Goal: Task Accomplishment & Management: Manage account settings

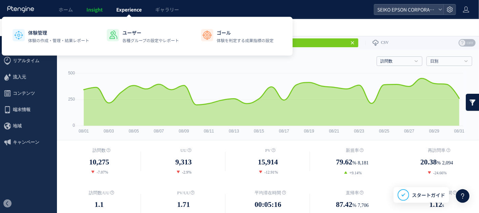
click at [124, 1] on link "Experience" at bounding box center [128, 9] width 39 height 19
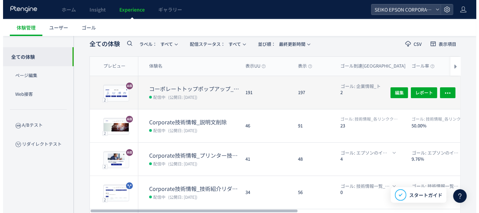
scroll to position [35, 0]
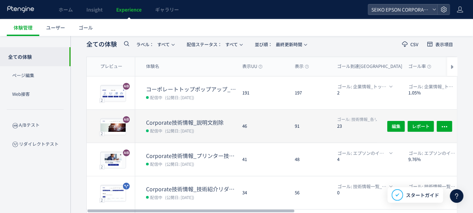
click at [294, 136] on div "91" at bounding box center [310, 125] width 42 height 33
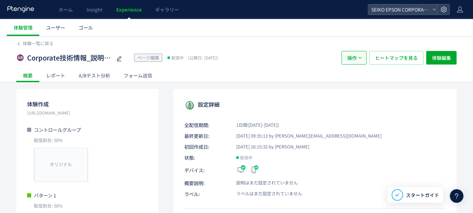
click at [364, 60] on button "操作" at bounding box center [354, 58] width 25 height 14
click at [405, 60] on span "ヒートマップを見る" at bounding box center [396, 58] width 43 height 14
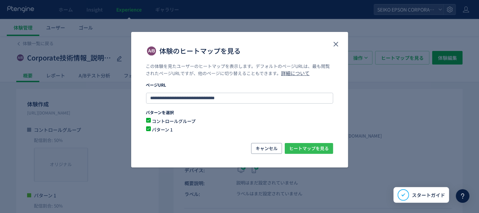
click at [296, 147] on span "ヒートマップを見る" at bounding box center [309, 148] width 40 height 11
click at [333, 41] on icon "close" at bounding box center [336, 44] width 8 height 8
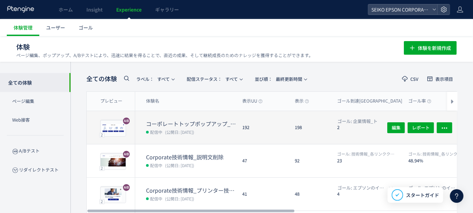
click at [288, 122] on div "192" at bounding box center [263, 127] width 53 height 33
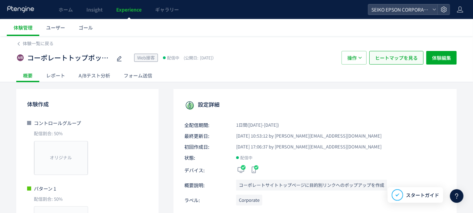
click at [409, 56] on span "ヒートマップを見る" at bounding box center [396, 58] width 43 height 14
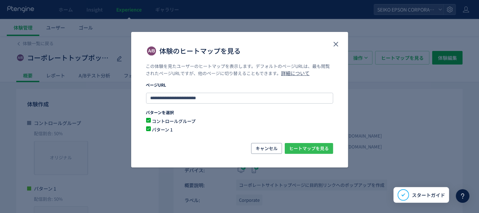
click at [319, 147] on span "ヒートマップを見る" at bounding box center [309, 148] width 40 height 11
click at [332, 48] on icon "close" at bounding box center [336, 44] width 8 height 8
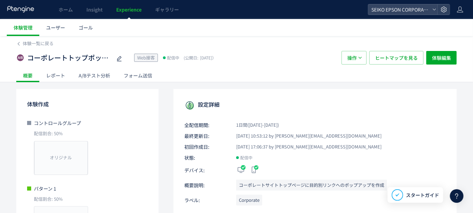
click at [49, 76] on div "レポート" at bounding box center [55, 75] width 33 height 14
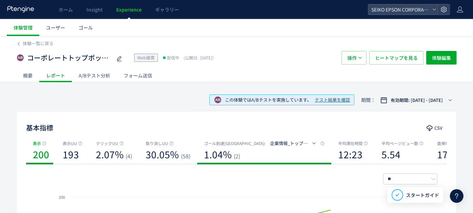
click at [224, 154] on b "1.04%" at bounding box center [218, 154] width 28 height 14
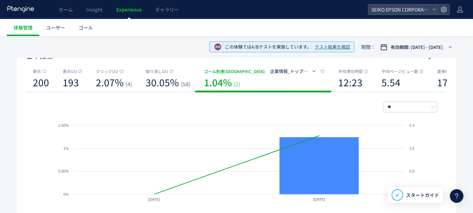
scroll to position [68, 0]
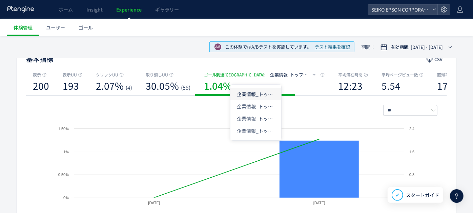
click at [261, 96] on li "企業情報_トップポップアップ目的別_知りたい" at bounding box center [256, 94] width 51 height 12
click at [257, 97] on li "企業情報_トップポップアップ目的別_知りたい" at bounding box center [256, 94] width 51 height 12
click at [270, 72] on span "企業情報_トップポップアップ目的別_知りたい" at bounding box center [316, 74] width 93 height 6
click at [256, 102] on li "企業情報_トップポップアップ目的別_協業したい" at bounding box center [256, 106] width 51 height 12
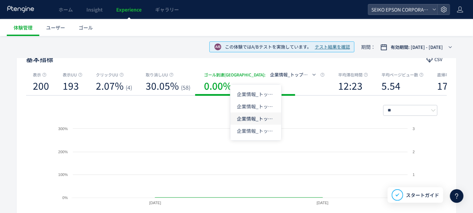
click at [256, 114] on li "企業情報_トップポップアップ目的別_働きたい" at bounding box center [256, 118] width 51 height 12
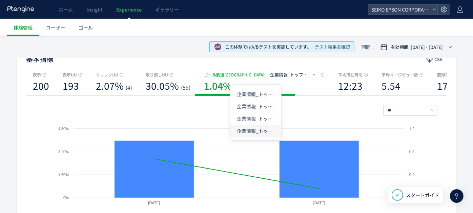
click at [256, 130] on li "企業情報_トップポップアップ目的別_購入したい" at bounding box center [256, 130] width 51 height 12
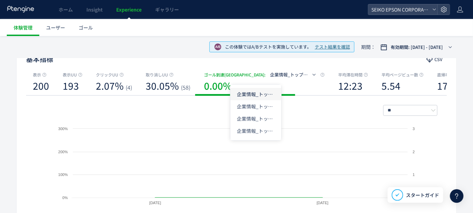
click at [261, 95] on li "企業情報_トップポップアップ目的別_知りたい" at bounding box center [256, 94] width 51 height 12
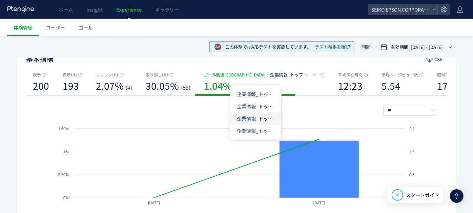
click at [254, 121] on li "企業情報_トップポップアップ目的別_働きたい" at bounding box center [256, 118] width 51 height 12
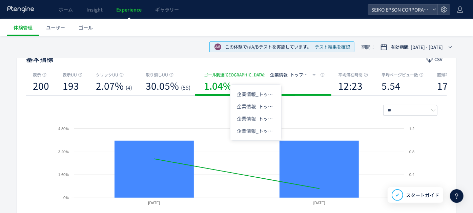
click at [270, 72] on span "企業情報_トップポップアップ目的別_働きたい" at bounding box center [316, 74] width 93 height 6
click at [257, 95] on li "企業情報_トップポップアップ目的別_知りたい" at bounding box center [256, 94] width 51 height 12
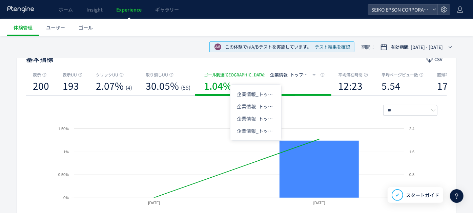
click at [270, 73] on span "企業情報_トップポップアップ目的別_知りたい" at bounding box center [316, 74] width 93 height 6
click at [255, 106] on li "企業情報_トップポップアップ目的別_協業したい" at bounding box center [256, 106] width 51 height 12
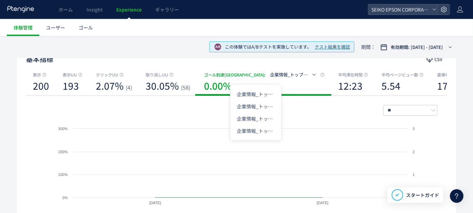
click at [270, 73] on span "企業情報_トップポップアップ目的別_協業したい" at bounding box center [318, 74] width 97 height 6
click at [259, 88] on li "企業情報_トップポップアップ目的別_知りたい" at bounding box center [256, 94] width 51 height 12
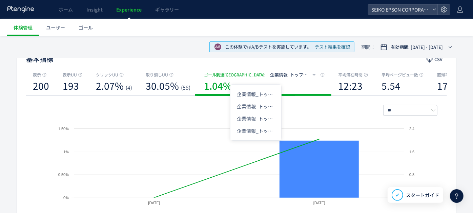
click at [270, 73] on span "企業情報_トップポップアップ目的別_知りたい" at bounding box center [316, 74] width 93 height 6
click at [258, 107] on li "企業情報_トップポップアップ目的別_協業したい" at bounding box center [256, 106] width 51 height 12
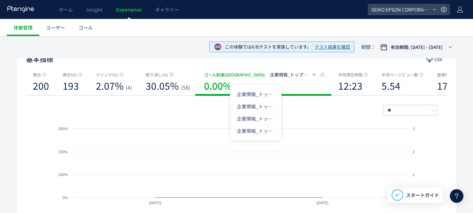
click at [270, 76] on span "企業情報_トップポップアップ目的別_協業したい" at bounding box center [318, 74] width 97 height 6
click at [255, 119] on li "企業情報_トップポップアップ目的別_働きたい" at bounding box center [256, 118] width 51 height 12
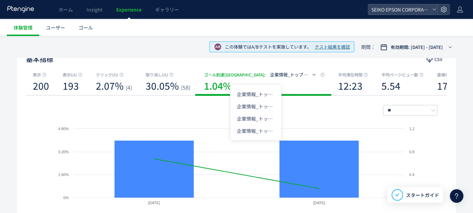
click at [270, 77] on span "企業情報_トップポップアップ目的別_働きたい" at bounding box center [316, 74] width 93 height 6
click at [254, 128] on li "企業情報_トップポップアップ目的別_購入したい" at bounding box center [256, 130] width 51 height 12
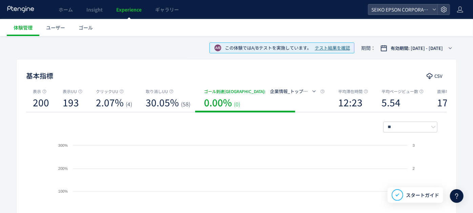
scroll to position [52, 0]
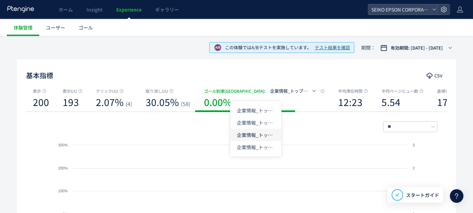
click at [259, 132] on li "企業情報_トップポップアップ目的別_働きたい" at bounding box center [256, 134] width 51 height 12
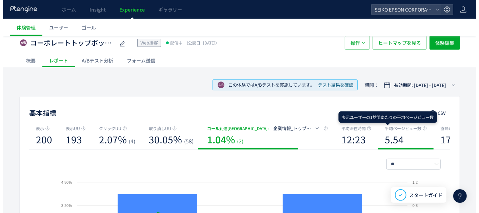
scroll to position [0, 0]
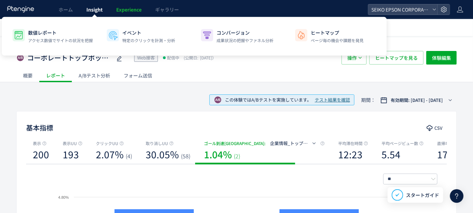
click at [97, 10] on span "Insight" at bounding box center [94, 9] width 16 height 7
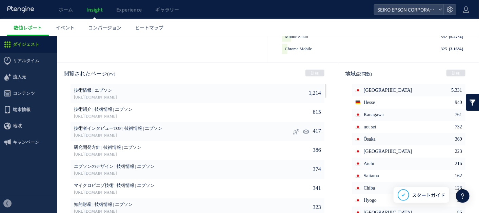
scroll to position [380, 0]
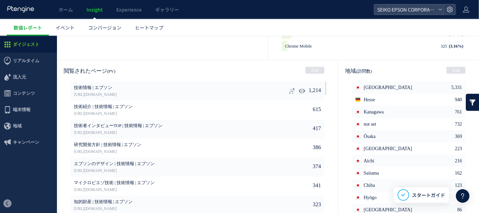
click at [272, 89] on li "1,214 技術情報 | エプソン [URL][DOMAIN_NAME]" at bounding box center [198, 90] width 254 height 19
click at [300, 86] on li "1,214 技術情報 | エプソン [URL][DOMAIN_NAME]" at bounding box center [198, 90] width 254 height 19
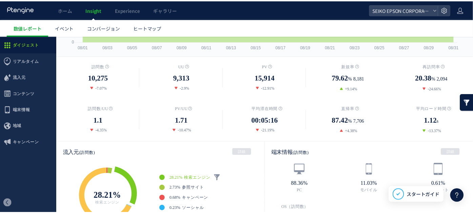
scroll to position [83, 0]
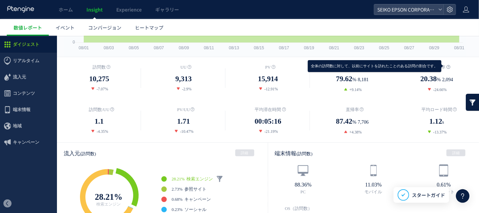
click at [446, 64] on icon at bounding box center [448, 66] width 4 height 4
drag, startPoint x: 442, startPoint y: 64, endPoint x: 459, endPoint y: 68, distance: 17.4
click at [459, 68] on dt "再訪問率" at bounding box center [437, 66] width 84 height 7
click at [446, 64] on icon at bounding box center [448, 66] width 4 height 4
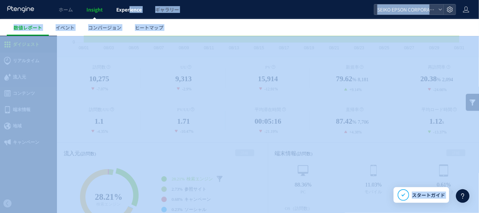
click at [129, 14] on body "ホーム Insight Experience ギャラリー SEIKO EPSON CORPORATION 数値レポート イベント コンバージョン ヒートマップ…" at bounding box center [239, 106] width 479 height 213
drag, startPoint x: 129, startPoint y: 14, endPoint x: 250, endPoint y: 25, distance: 121.2
click at [262, 26] on ul "数値レポート イベント コンバージョン ヒートマップ" at bounding box center [243, 27] width 472 height 17
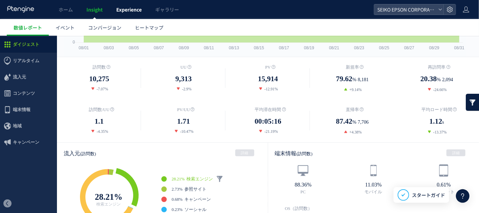
click at [136, 7] on span "Experience" at bounding box center [128, 9] width 25 height 7
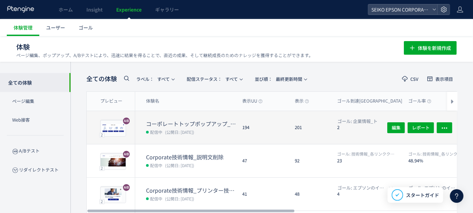
click at [202, 120] on dt "コーポレートトップポップアップ_目的別リンク" at bounding box center [191, 124] width 91 height 8
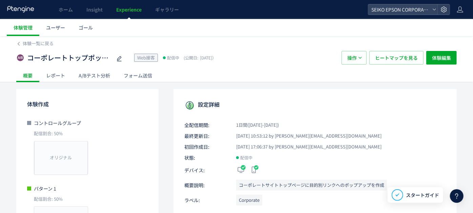
click at [57, 75] on div "レポート" at bounding box center [55, 75] width 33 height 14
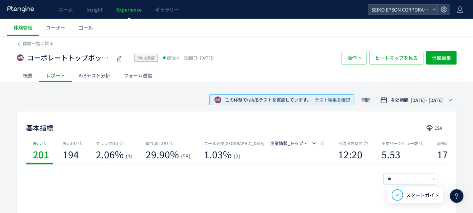
click at [100, 76] on div "A/Bテスト分析" at bounding box center [94, 75] width 45 height 14
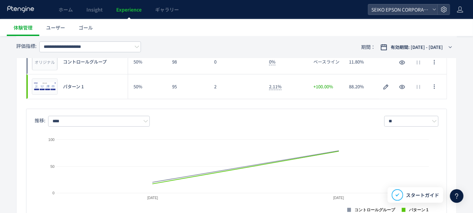
scroll to position [113, 0]
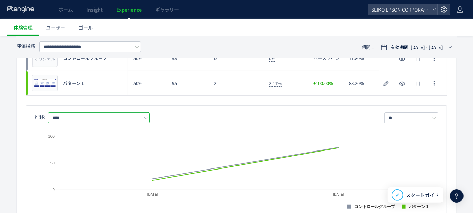
click at [150, 116] on input "****" at bounding box center [99, 117] width 102 height 11
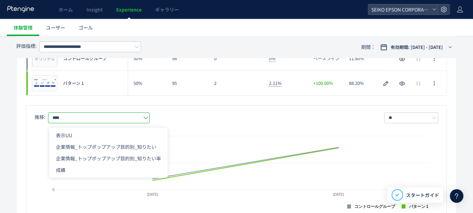
click at [206, 119] on div "推移: **** ** 日別 週別 月別" at bounding box center [237, 117] width 404 height 11
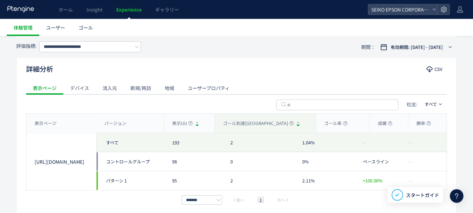
scroll to position [301, 0]
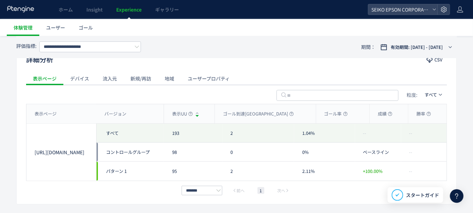
click at [72, 80] on div "デバイス" at bounding box center [79, 79] width 33 height 14
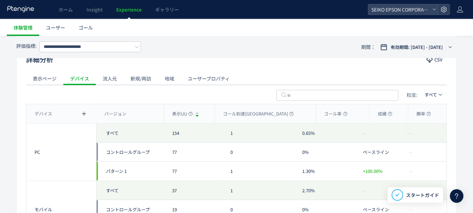
click at [119, 78] on div "流入元" at bounding box center [110, 79] width 28 height 14
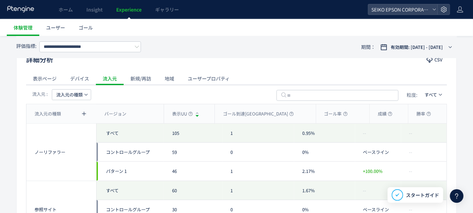
click at [143, 74] on div "新規/再訪" at bounding box center [141, 79] width 34 height 14
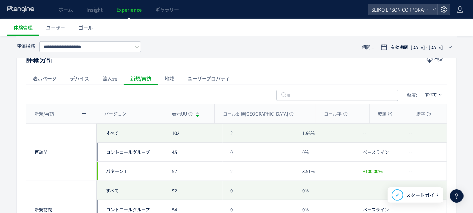
drag, startPoint x: 124, startPoint y: 74, endPoint x: 118, endPoint y: 74, distance: 6.1
click at [124, 74] on div "新規/再訪" at bounding box center [141, 79] width 34 height 14
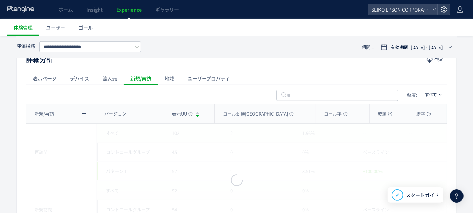
click at [115, 75] on div "流入元" at bounding box center [110, 79] width 28 height 14
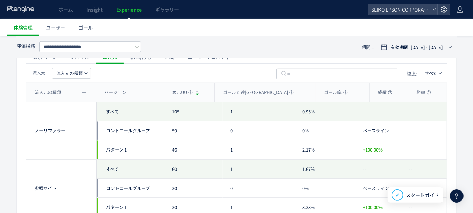
scroll to position [291, 0]
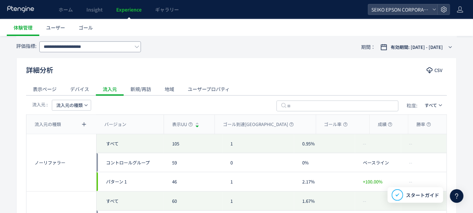
click at [137, 45] on icon at bounding box center [137, 46] width 5 height 5
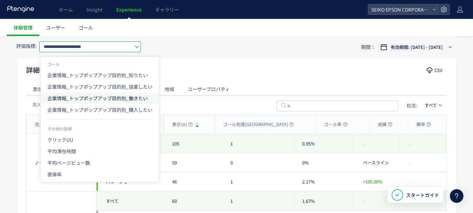
scroll to position [0, 0]
click at [142, 95] on span "企業情報_トップポップアップ目的別_働きたい" at bounding box center [99, 98] width 105 height 12
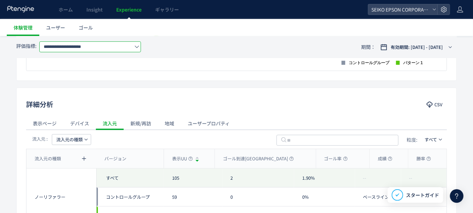
scroll to position [215, 0]
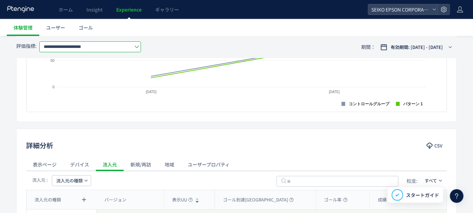
click at [139, 50] on span at bounding box center [137, 46] width 5 height 11
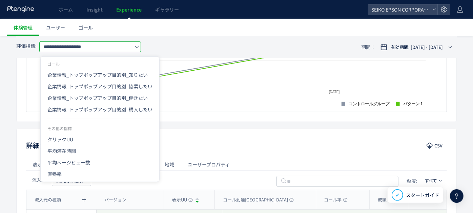
scroll to position [0, 7]
click at [123, 75] on span "企業情報_トップポップアップ目的別_知りたい" at bounding box center [99, 75] width 105 height 12
type input "**********"
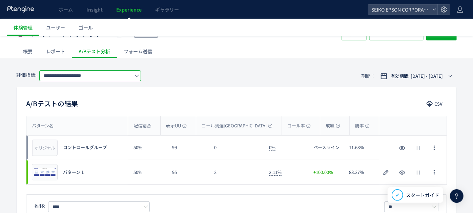
scroll to position [0, 0]
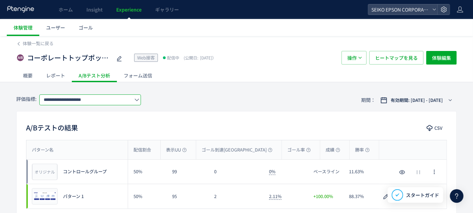
click at [46, 75] on div "レポート" at bounding box center [55, 75] width 33 height 14
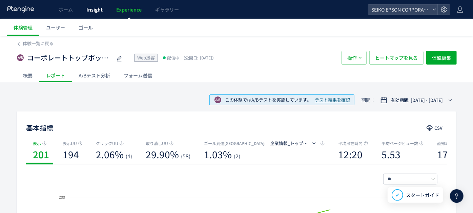
click at [95, 14] on link "Insight" at bounding box center [95, 9] width 30 height 19
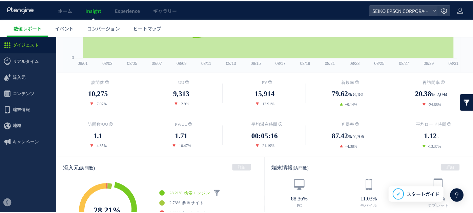
scroll to position [75, 0]
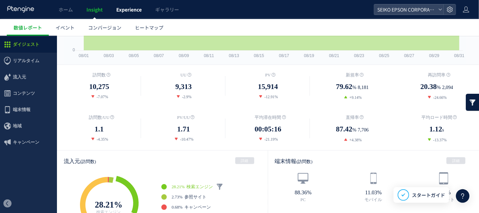
click at [131, 13] on span "Experience" at bounding box center [128, 9] width 25 height 7
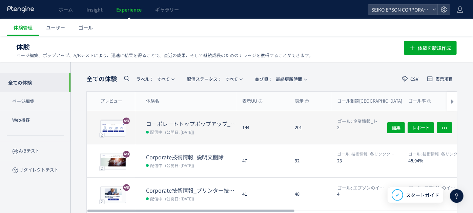
click at [221, 124] on dt "コーポレートトップポップアップ_目的別リンク" at bounding box center [191, 124] width 91 height 8
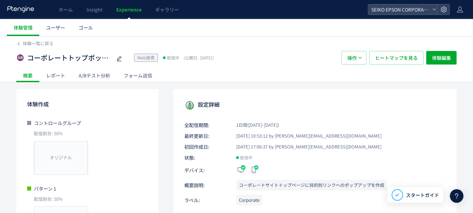
click at [53, 70] on div "レポート" at bounding box center [55, 75] width 33 height 14
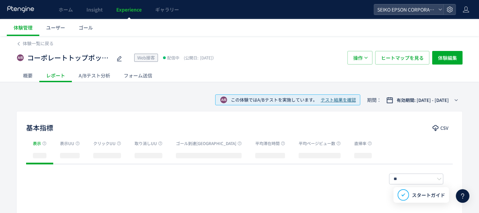
click at [54, 72] on div at bounding box center [239, 106] width 479 height 213
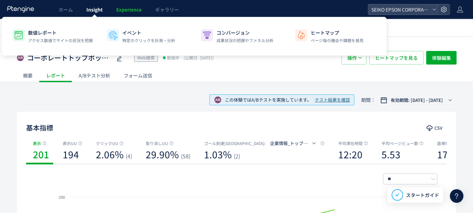
click at [86, 14] on link "Insight" at bounding box center [95, 9] width 30 height 19
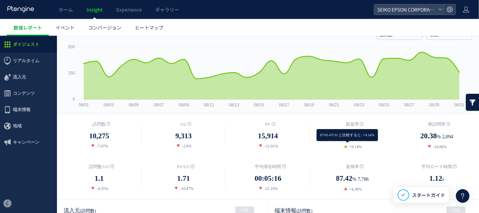
scroll to position [38, 0]
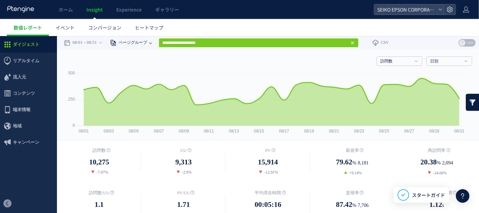
click at [149, 40] on div "ページグループ" at bounding box center [127, 43] width 43 height 14
click at [150, 57] on li "ページ" at bounding box center [151, 58] width 40 height 9
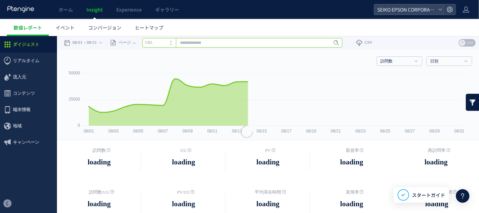
click at [312, 42] on input "text" at bounding box center [242, 42] width 200 height 9
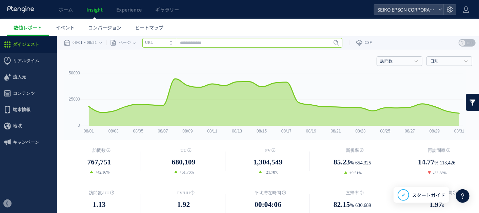
paste input "**********"
type input "**********"
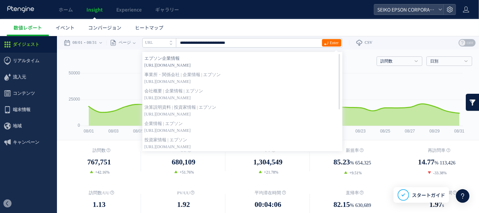
click at [163, 61] on strong "エプソン企業情報" at bounding box center [242, 58] width 196 height 7
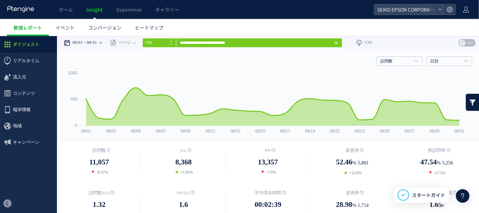
drag, startPoint x: 106, startPoint y: 42, endPoint x: 102, endPoint y: 48, distance: 6.6
click at [102, 43] on icon at bounding box center [100, 43] width 3 height 14
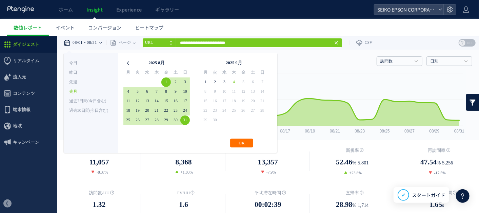
click at [129, 64] on icon at bounding box center [127, 62] width 9 height 9
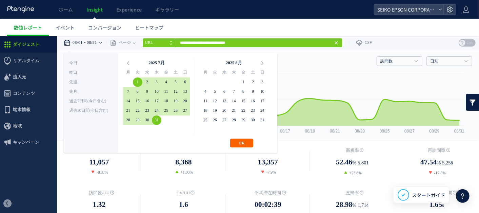
click at [246, 139] on button "OK" at bounding box center [241, 142] width 23 height 9
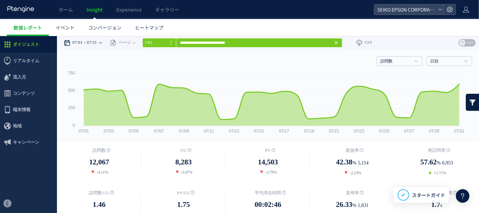
click at [102, 43] on icon at bounding box center [100, 43] width 3 height 14
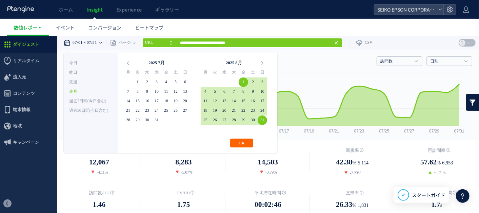
click at [243, 138] on button "OK" at bounding box center [241, 142] width 23 height 9
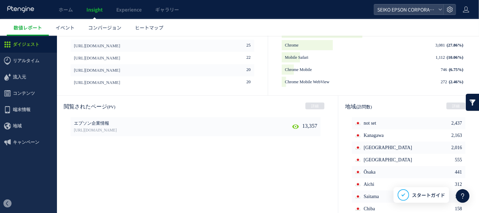
scroll to position [377, 0]
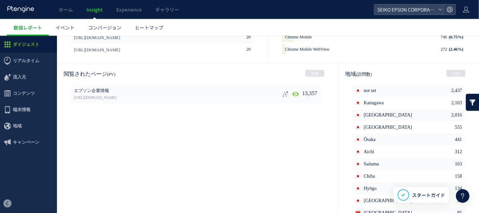
click at [282, 93] on icon at bounding box center [285, 93] width 7 height 7
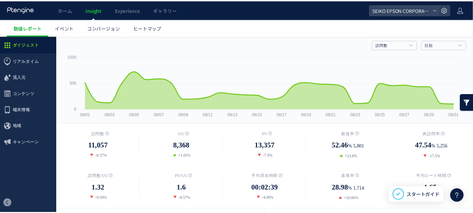
scroll to position [0, 0]
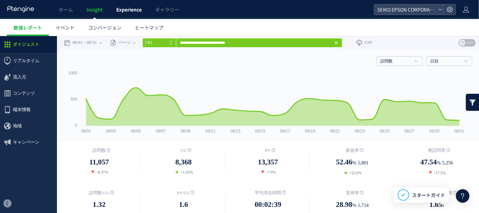
click at [134, 9] on span "Experience" at bounding box center [128, 9] width 25 height 7
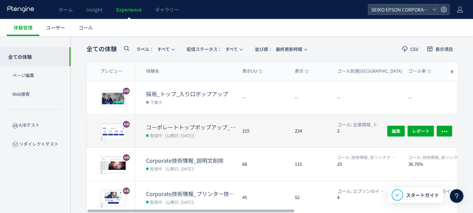
scroll to position [38, 0]
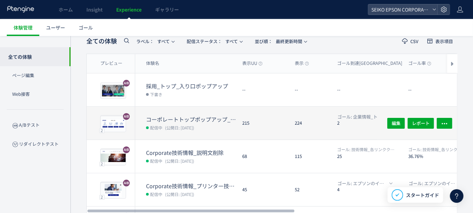
click at [209, 122] on dl "コーポレートトップポップアップ_目的別リンク 配信中 (公開日: 2025/09/03)" at bounding box center [191, 127] width 91 height 24
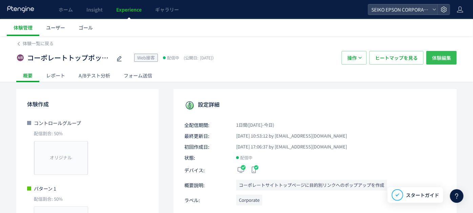
click at [433, 55] on span "体験編集" at bounding box center [441, 58] width 19 height 14
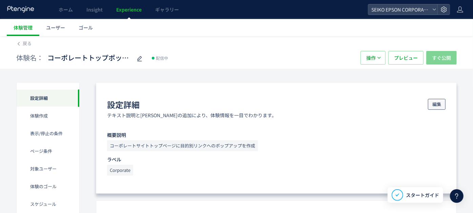
click at [441, 100] on span "編集" at bounding box center [437, 104] width 9 height 11
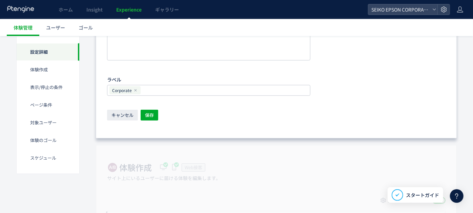
scroll to position [151, 0]
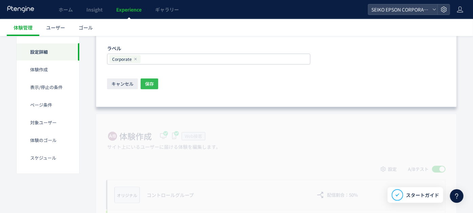
click at [147, 83] on span "保存" at bounding box center [149, 83] width 9 height 11
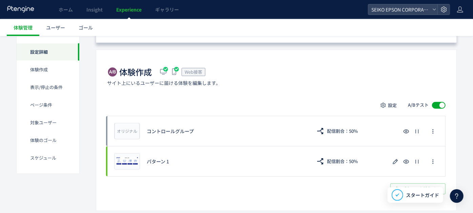
scroll to position [0, 0]
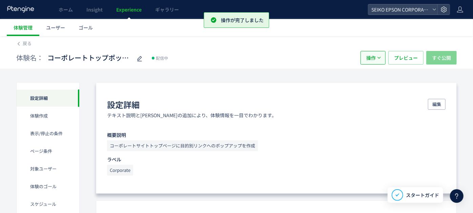
click at [384, 59] on button "操作" at bounding box center [373, 58] width 25 height 14
click at [339, 60] on div "体験名： コーポレートトップポップアップ_目的別リンク 配信中" at bounding box center [185, 58] width 338 height 14
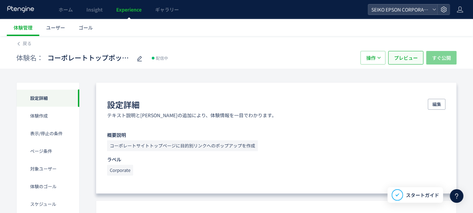
click at [402, 55] on span "プレビュー" at bounding box center [406, 58] width 24 height 14
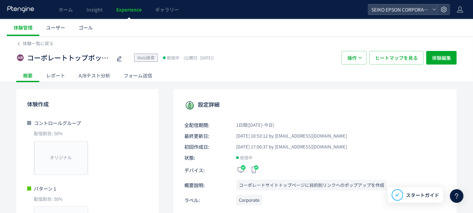
click at [63, 73] on div "レポート" at bounding box center [55, 75] width 33 height 14
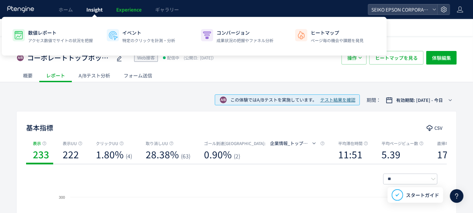
click at [91, 12] on span "Insight" at bounding box center [94, 9] width 16 height 7
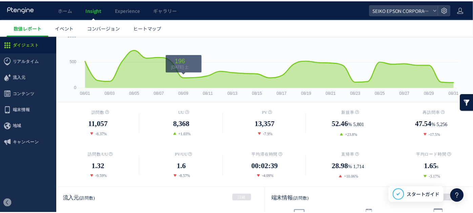
scroll to position [75, 0]
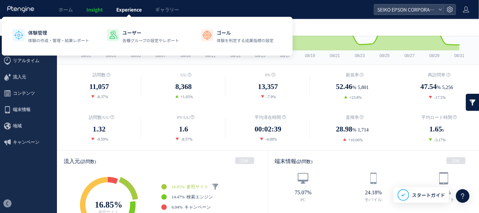
click at [133, 6] on span "Experience" at bounding box center [128, 9] width 25 height 7
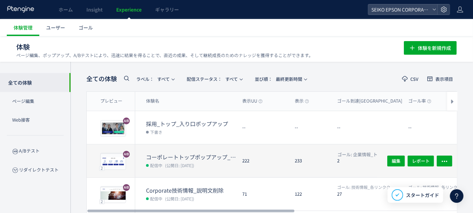
click at [162, 163] on span "配信中" at bounding box center [156, 164] width 12 height 7
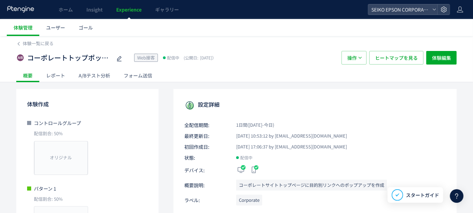
click at [55, 76] on div "レポート" at bounding box center [55, 75] width 33 height 14
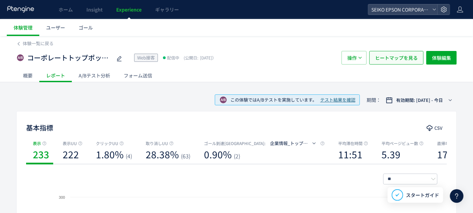
click at [409, 62] on span "ヒートマップを見る" at bounding box center [396, 58] width 43 height 14
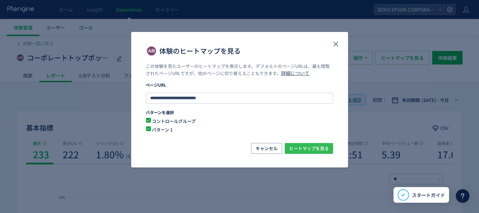
drag, startPoint x: 314, startPoint y: 147, endPoint x: 313, endPoint y: 143, distance: 3.4
click at [314, 147] on span "ヒートマップを見る" at bounding box center [309, 148] width 40 height 11
click at [336, 47] on icon "close" at bounding box center [336, 44] width 8 height 8
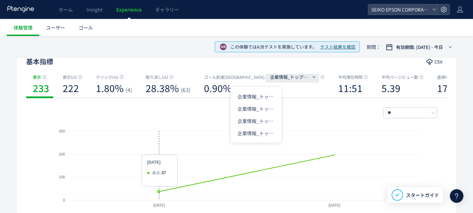
scroll to position [75, 0]
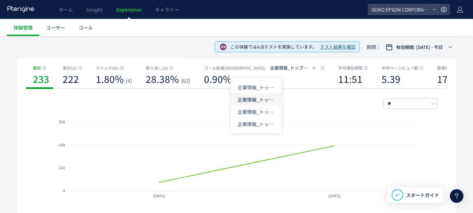
click at [259, 94] on li "企業情報_トップポップアップ目的別_協業したい" at bounding box center [256, 99] width 51 height 12
drag, startPoint x: 256, startPoint y: 108, endPoint x: 255, endPoint y: 103, distance: 4.9
click at [256, 108] on li "企業情報_トップポップアップ目的別_働きたい" at bounding box center [256, 111] width 51 height 12
click at [259, 123] on li "企業情報_トップポップアップ目的別_購入したい" at bounding box center [256, 124] width 51 height 12
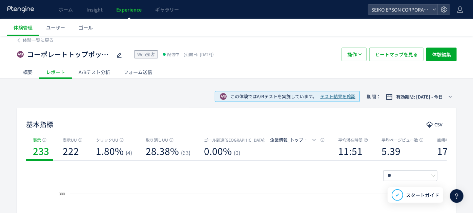
scroll to position [0, 0]
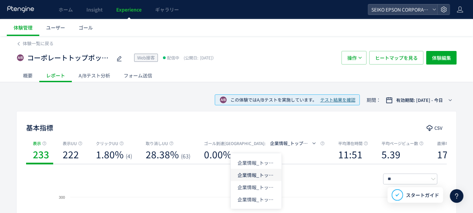
click at [246, 178] on li "企業情報_トップポップアップ目的別_協業したい" at bounding box center [256, 174] width 51 height 12
click at [259, 163] on li "企業情報_トップポップアップ目的別_知りたい" at bounding box center [256, 162] width 51 height 12
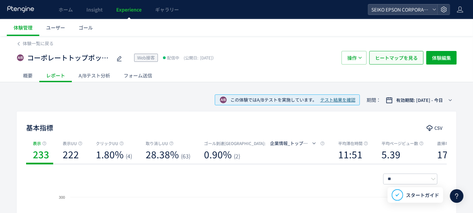
click at [398, 54] on span "ヒートマップを見る" at bounding box center [396, 58] width 43 height 14
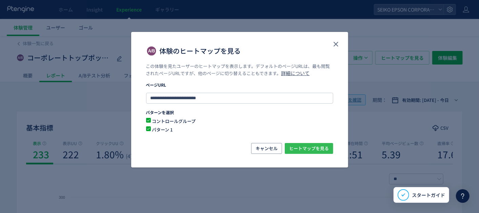
click at [306, 147] on span "ヒートマップを見る" at bounding box center [309, 148] width 40 height 11
click at [336, 44] on use "close" at bounding box center [336, 44] width 5 height 5
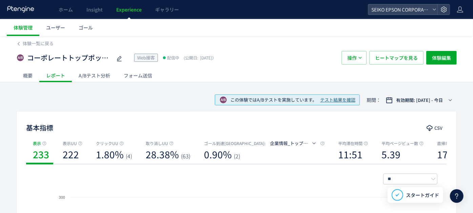
click at [331, 99] on span "テスト結果を確認" at bounding box center [337, 100] width 35 height 6
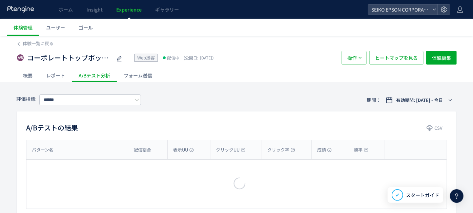
type input "**********"
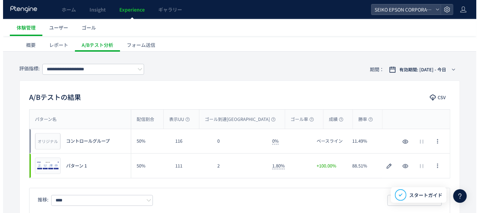
scroll to position [38, 0]
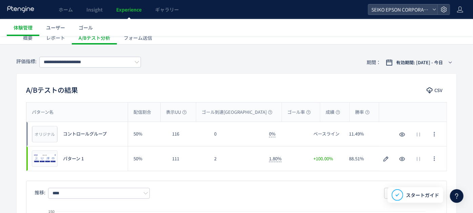
click at [79, 157] on span "パターン 1" at bounding box center [73, 158] width 21 height 6
click at [53, 157] on span "プレビュー" at bounding box center [45, 158] width 22 height 6
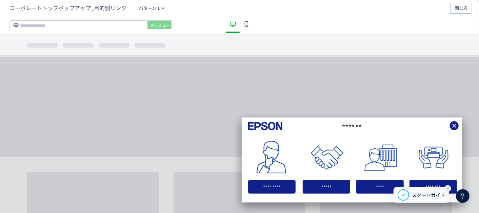
click at [446, 188] on icon at bounding box center [447, 187] width 5 height 5
click at [446, 188] on div "********" at bounding box center [432, 187] width 47 height 14
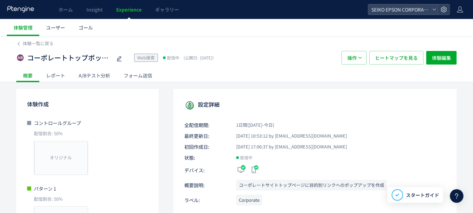
click at [57, 77] on div "レポート" at bounding box center [55, 75] width 33 height 14
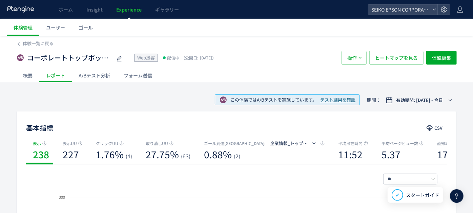
click at [83, 78] on div "A/Bテスト分析" at bounding box center [94, 75] width 45 height 14
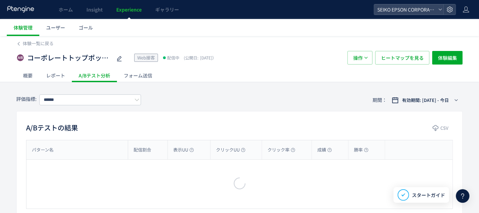
type input "**********"
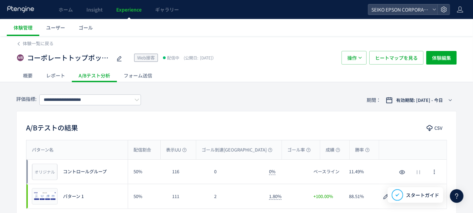
click at [150, 73] on div "フォーム送信" at bounding box center [138, 75] width 42 height 14
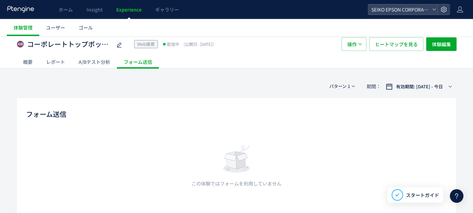
scroll to position [21, 0]
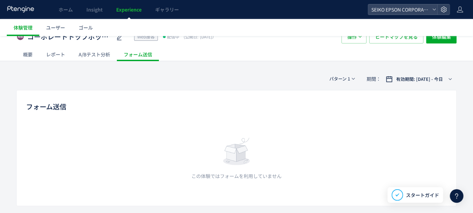
click at [65, 64] on div "体験一覧に戻る コーポレートトップポップアップ_目的別リンク Web接客 配信中 (公開日: 2025/09/03） 操作 ヒートマップを見る 体験編集 概要…" at bounding box center [236, 110] width 473 height 191
click at [58, 56] on div "レポート" at bounding box center [55, 54] width 33 height 14
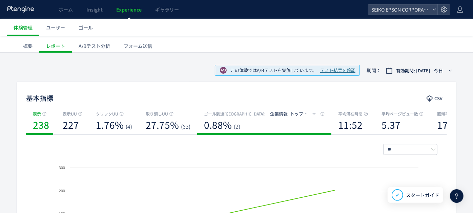
scroll to position [38, 0]
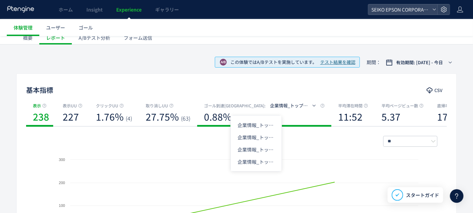
click at [312, 107] on icon "button" at bounding box center [314, 105] width 4 height 4
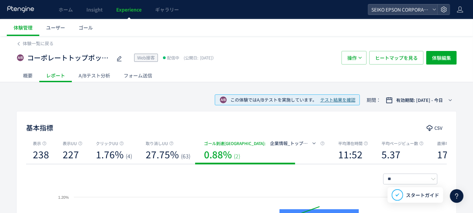
scroll to position [0, 0]
